Goal: Task Accomplishment & Management: Complete application form

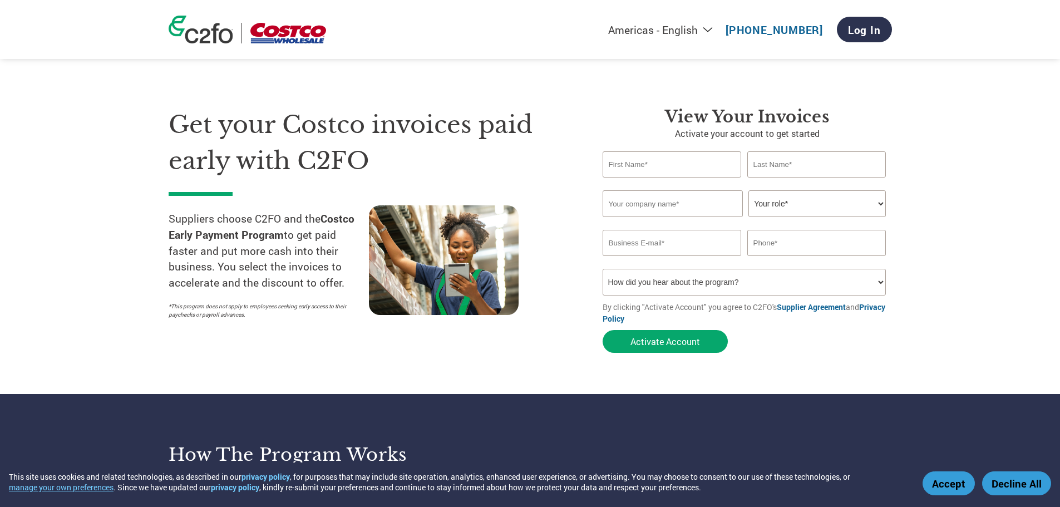
click at [680, 159] on input "text" at bounding box center [672, 164] width 139 height 26
type input "[PERSON_NAME]"
type input "Culture Pop Soda"
type input "6503882542"
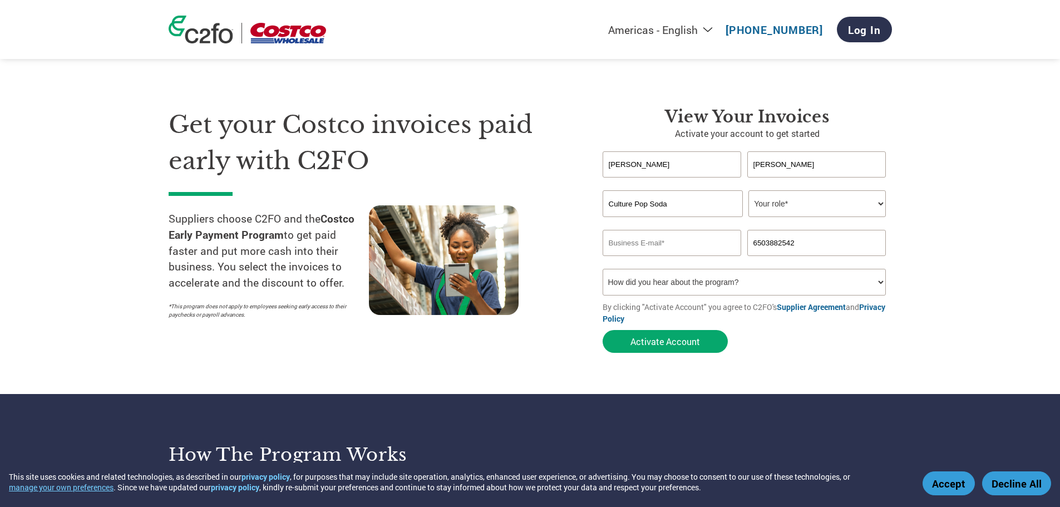
click at [674, 204] on input "Culture Pop Soda" at bounding box center [673, 203] width 140 height 27
type input "\"
type input "Gutsy, Inc."
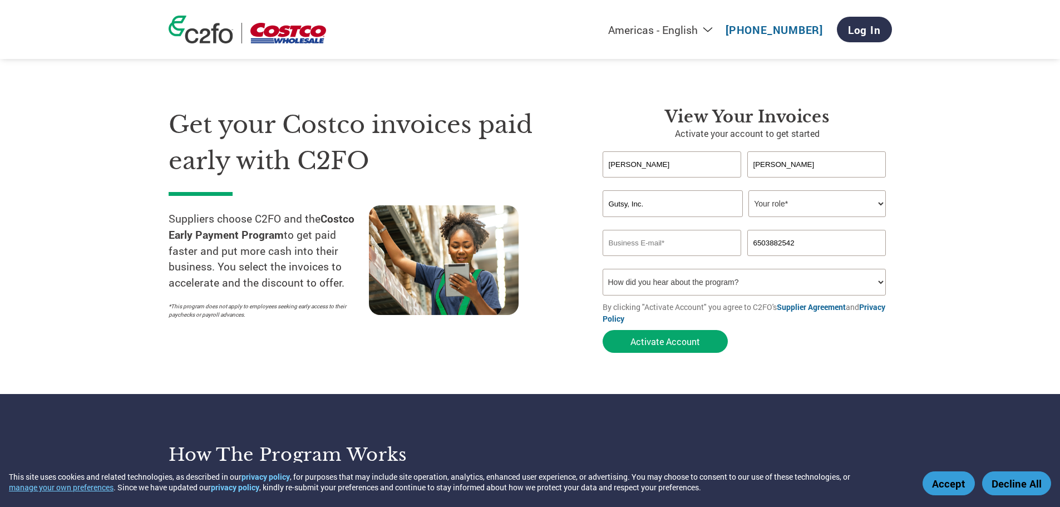
click at [797, 198] on select "Your role* CFO Controller Credit Manager Finance Director Treasurer CEO Preside…" at bounding box center [816, 203] width 137 height 27
select select "ACCOUNTING"
click at [748, 190] on select "Your role* CFO Controller Credit Manager Finance Director Treasurer CEO Preside…" at bounding box center [816, 203] width 137 height 27
click at [687, 246] on input "email" at bounding box center [672, 243] width 139 height 26
type input "[PERSON_NAME][EMAIL_ADDRESS][DOMAIN_NAME]"
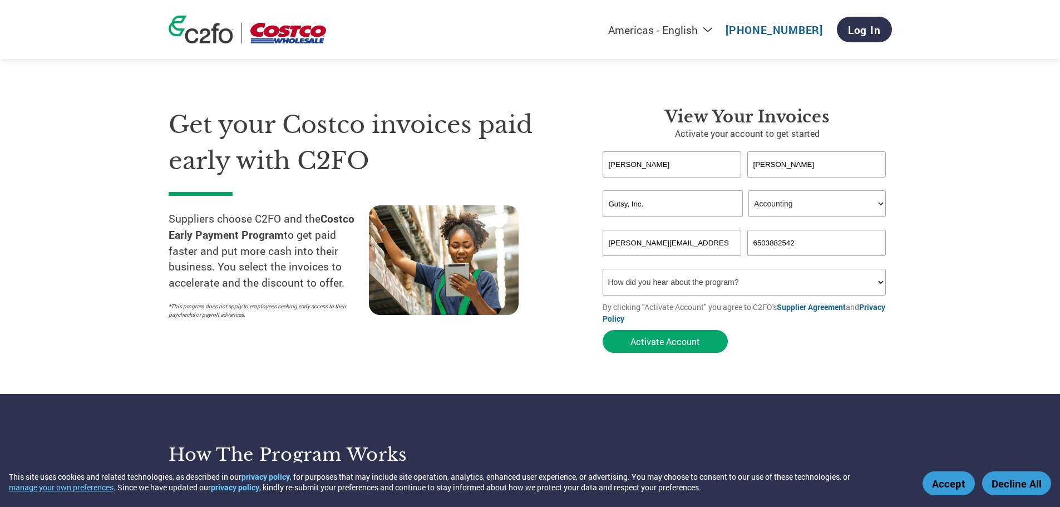
click at [705, 281] on select "How did you hear about the program? Received a letter Email Social Media Online…" at bounding box center [745, 282] width 284 height 27
select select "Other"
click at [603, 269] on select "How did you hear about the program? Received a letter Email Social Media Online…" at bounding box center [745, 282] width 284 height 27
click at [694, 339] on button "Activate Account" at bounding box center [665, 341] width 125 height 23
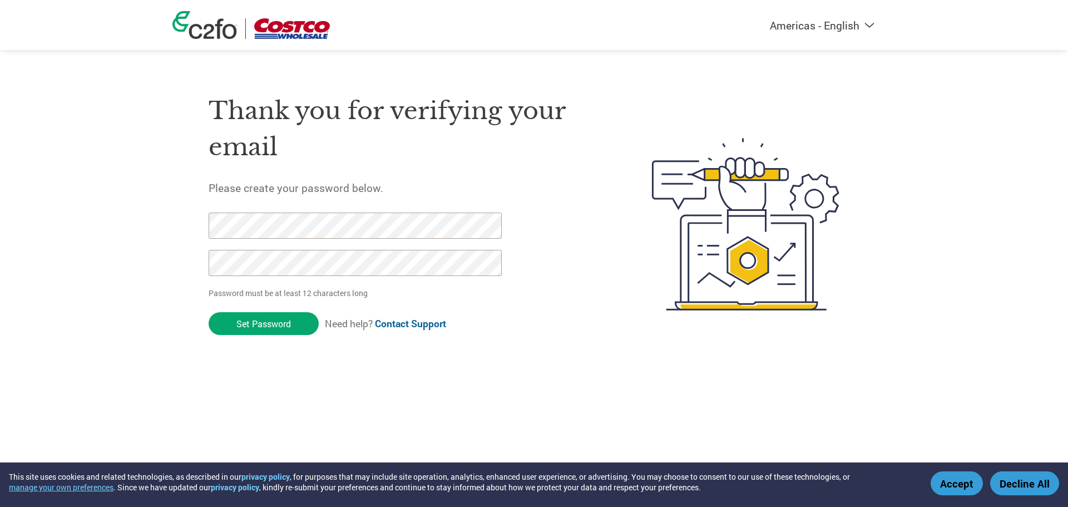
click at [154, 209] on div "Americas - English Américas - Español [GEOGRAPHIC_DATA] - Português Amériques -…" at bounding box center [534, 180] width 1068 height 360
click input "Set Password" at bounding box center [264, 323] width 110 height 23
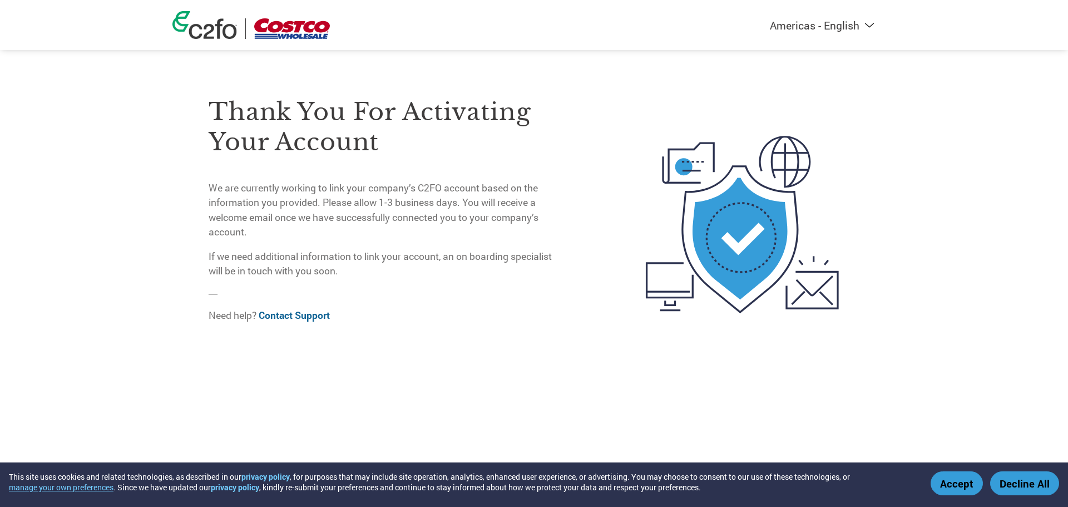
click at [970, 484] on button "Accept" at bounding box center [957, 483] width 52 height 24
